Goal: Task Accomplishment & Management: Use online tool/utility

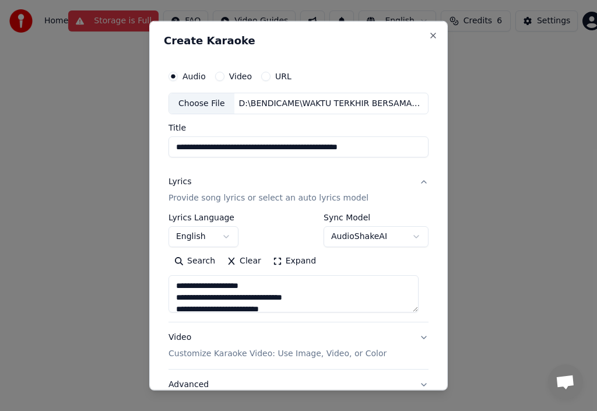
scroll to position [92, 0]
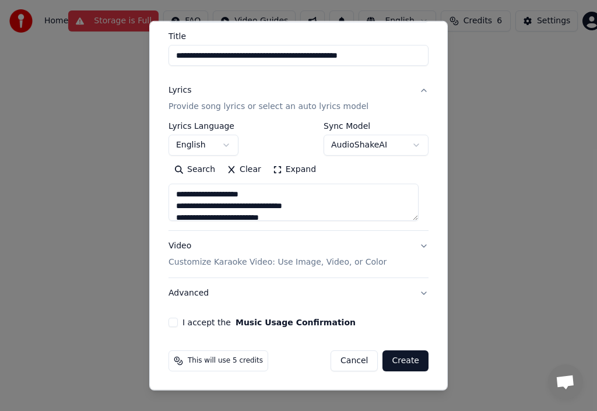
click at [286, 262] on p "Customize Karaoke Video: Use Image, Video, or Color" at bounding box center [278, 263] width 218 height 12
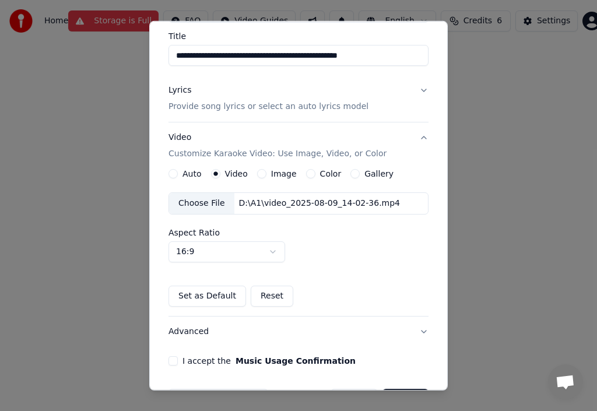
click at [280, 171] on label "Image" at bounding box center [284, 174] width 26 height 8
click at [266, 171] on button "Image" at bounding box center [261, 173] width 9 height 9
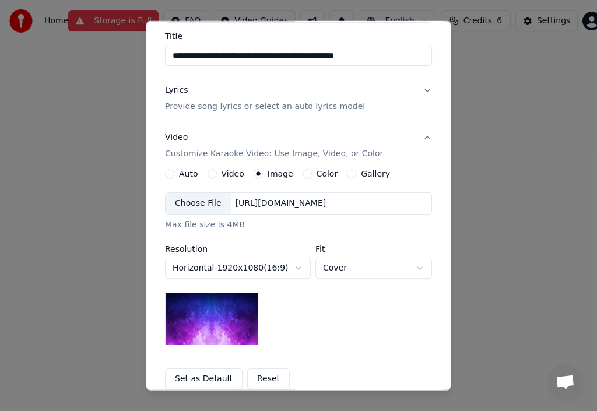
click at [205, 201] on div "Choose File" at bounding box center [198, 203] width 65 height 21
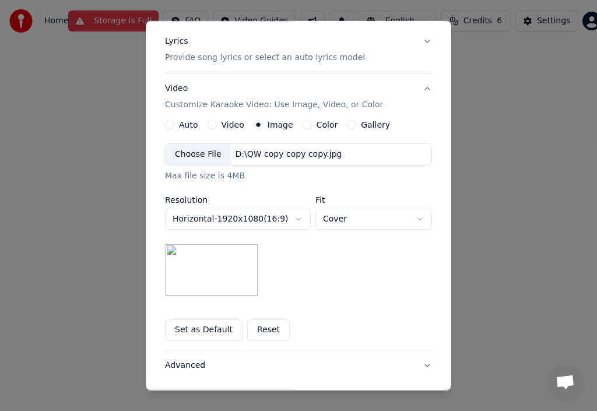
scroll to position [150, 0]
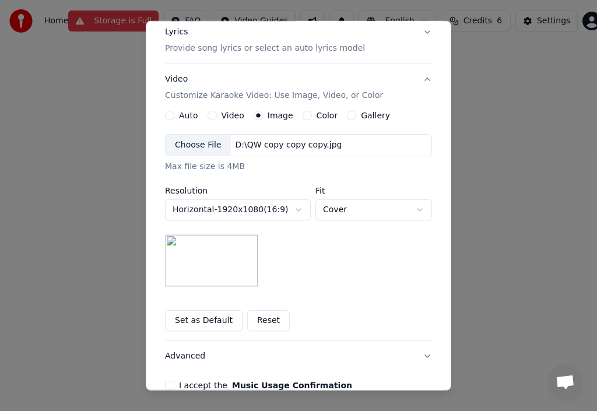
click at [204, 146] on div "Choose File" at bounding box center [198, 145] width 65 height 21
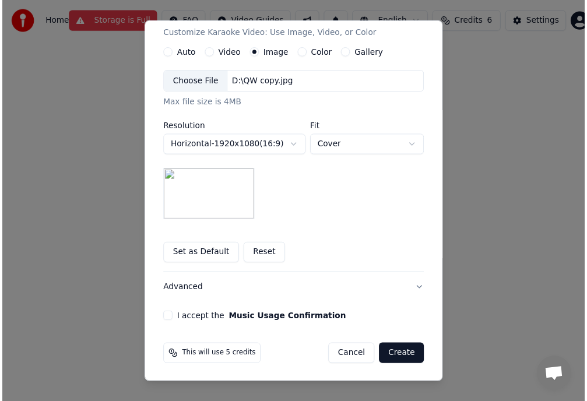
scroll to position [213, 0]
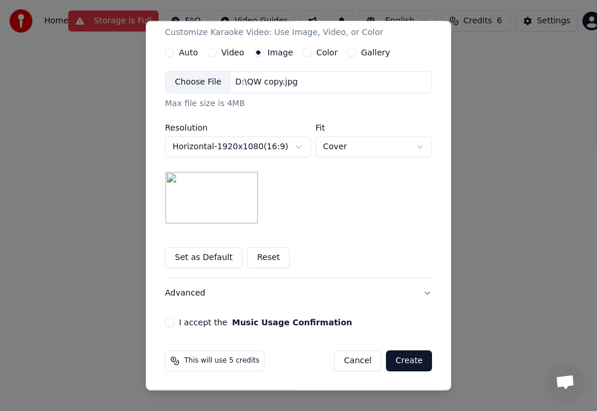
click at [167, 321] on button "I accept the Music Usage Confirmation" at bounding box center [169, 322] width 9 height 9
click at [410, 357] on button "Create" at bounding box center [409, 360] width 46 height 21
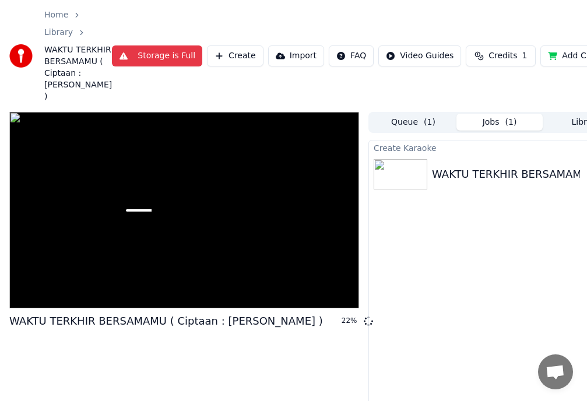
click at [489, 61] on span "Credits" at bounding box center [503, 56] width 29 height 12
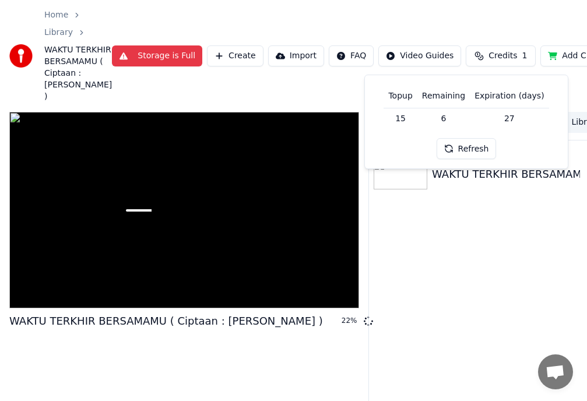
click at [413, 121] on td "15" at bounding box center [400, 118] width 33 height 21
click at [401, 116] on td "15" at bounding box center [400, 118] width 33 height 21
click at [403, 118] on td "15" at bounding box center [400, 118] width 33 height 21
click at [506, 119] on td "27" at bounding box center [509, 118] width 79 height 21
click at [445, 117] on td "6" at bounding box center [443, 118] width 52 height 21
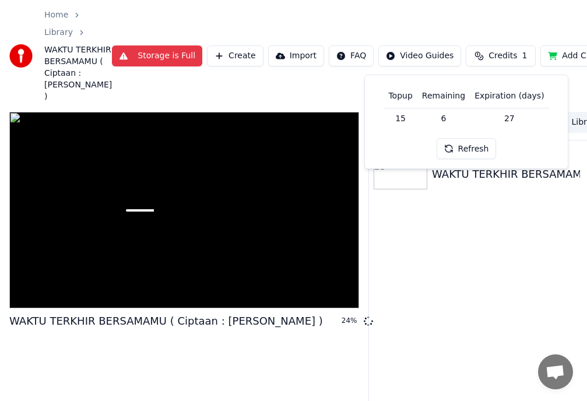
click at [462, 98] on th "Remaining" at bounding box center [443, 96] width 52 height 23
click at [450, 148] on button "Refresh" at bounding box center [467, 148] width 60 height 21
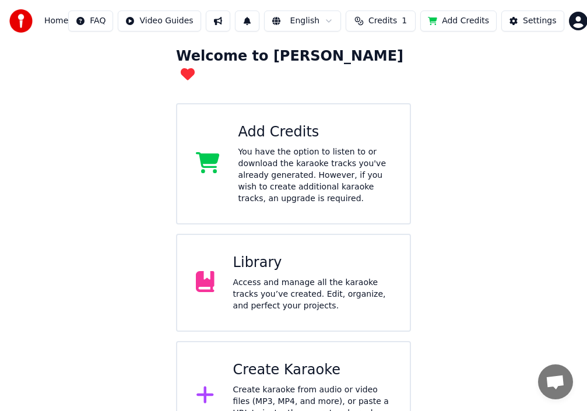
scroll to position [86, 0]
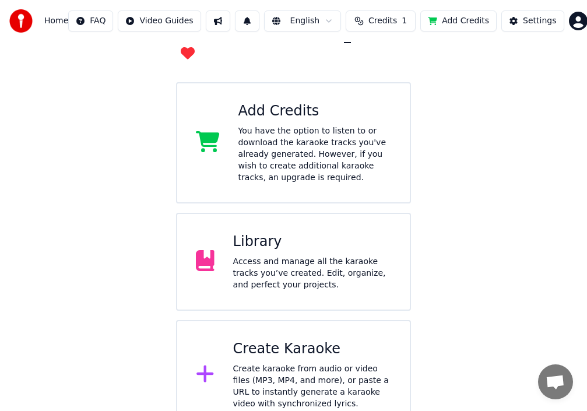
click at [208, 363] on icon at bounding box center [205, 373] width 19 height 21
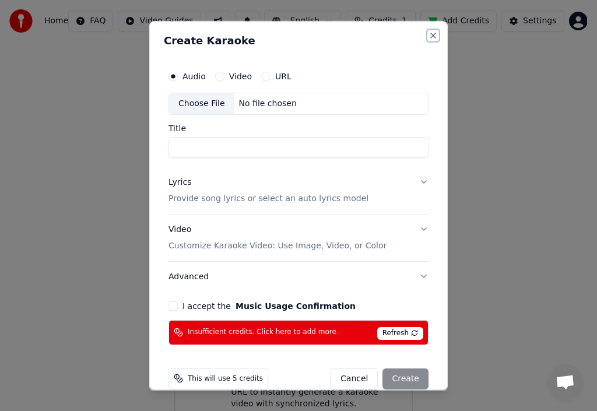
click at [429, 38] on button "Close" at bounding box center [433, 34] width 9 height 9
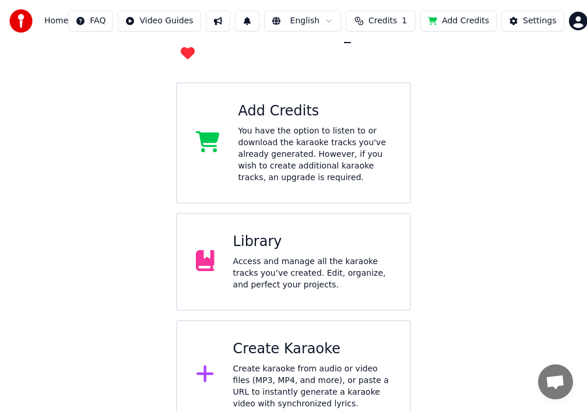
click at [472, 23] on button "Add Credits" at bounding box center [458, 20] width 76 height 21
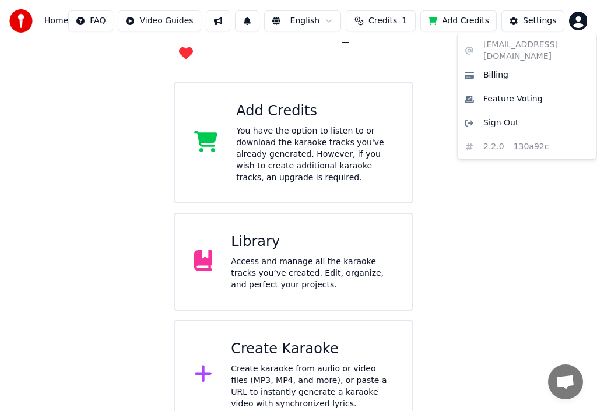
click at [567, 22] on html "Home FAQ Video Guides English Credits 1 Add Credits Settings Welcome to Youka A…" at bounding box center [298, 171] width 597 height 515
click at [505, 117] on span "Sign Out" at bounding box center [500, 123] width 35 height 12
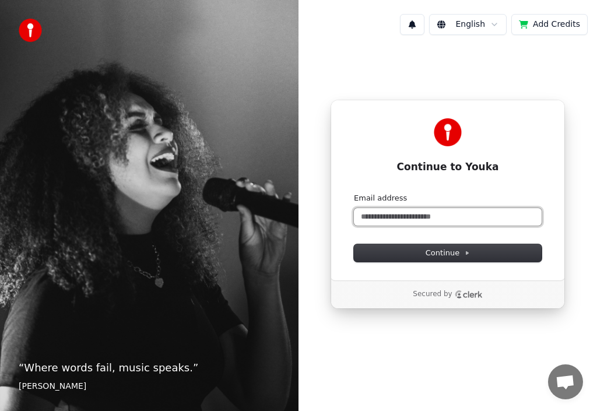
click at [420, 214] on input "Email address" at bounding box center [448, 216] width 188 height 17
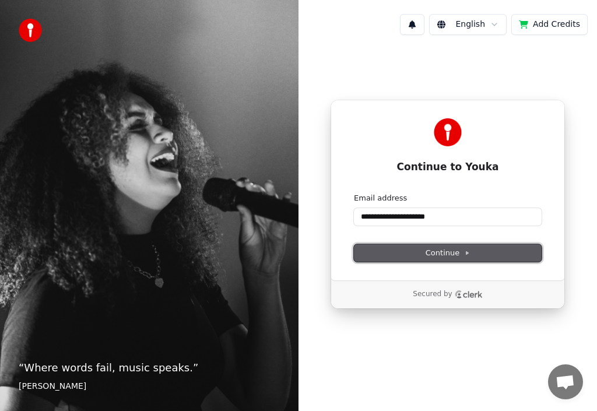
click at [443, 250] on span "Continue" at bounding box center [448, 253] width 44 height 10
type input "**********"
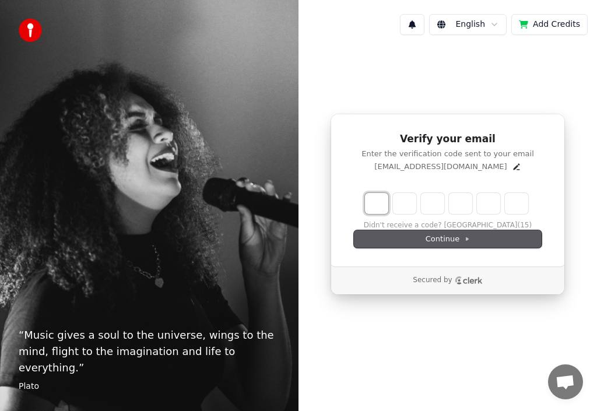
type input "*"
type input "**"
type input "*"
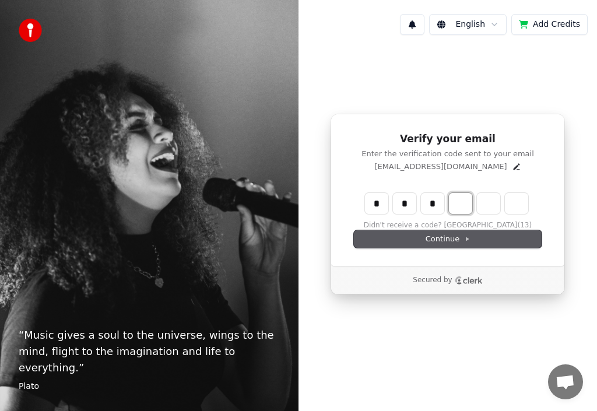
type input "***"
type input "*"
type input "****"
type input "*"
type input "******"
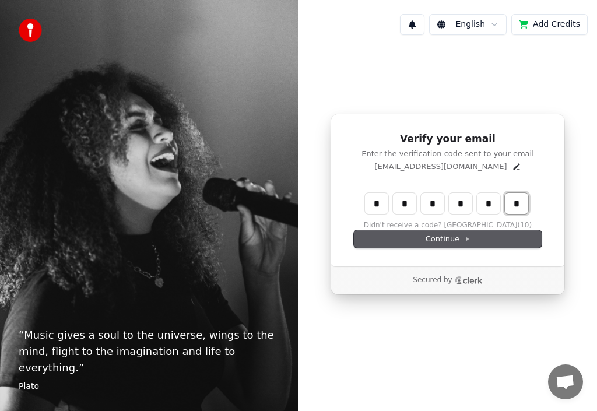
type input "*"
